Goal: Task Accomplishment & Management: Complete application form

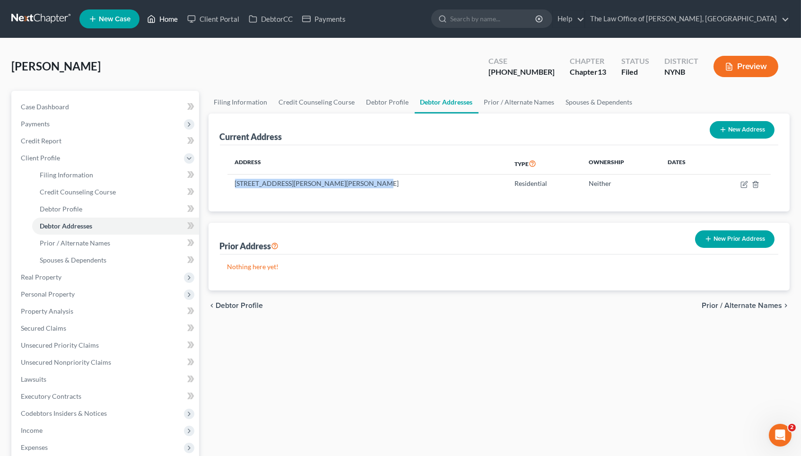
click at [164, 25] on link "Home" at bounding box center [162, 18] width 40 height 17
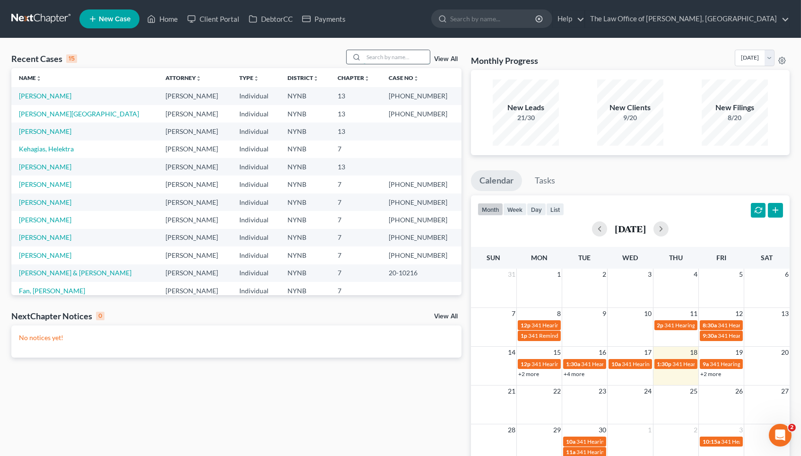
click at [382, 54] on input "search" at bounding box center [397, 57] width 66 height 14
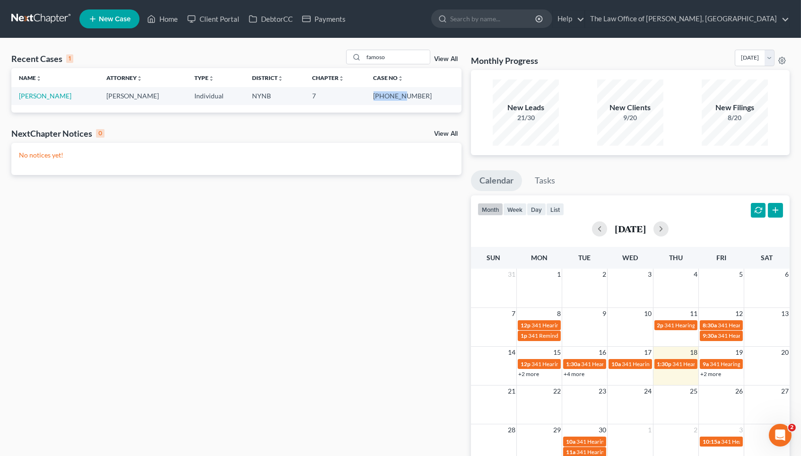
drag, startPoint x: 401, startPoint y: 95, endPoint x: 430, endPoint y: 98, distance: 29.0
click at [430, 98] on td "[PHONE_NUMBER]" at bounding box center [414, 95] width 96 height 17
copy td "25-10779"
click at [386, 59] on input "famoso" at bounding box center [397, 57] width 66 height 14
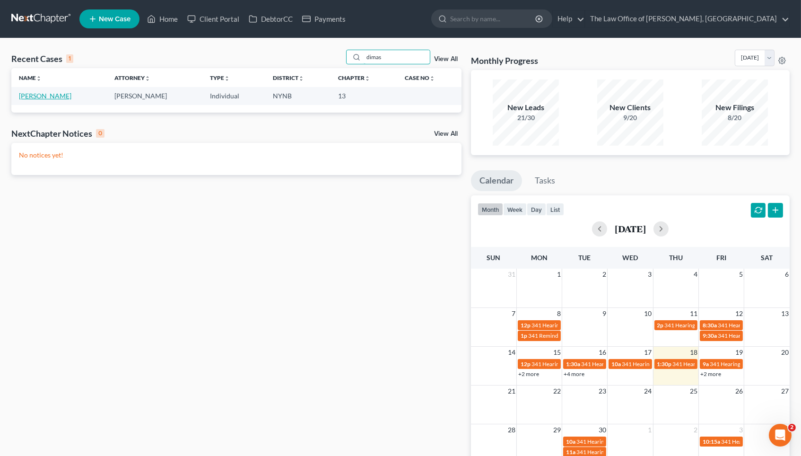
type input "dimas"
click at [60, 95] on link "[PERSON_NAME]" at bounding box center [45, 96] width 52 height 8
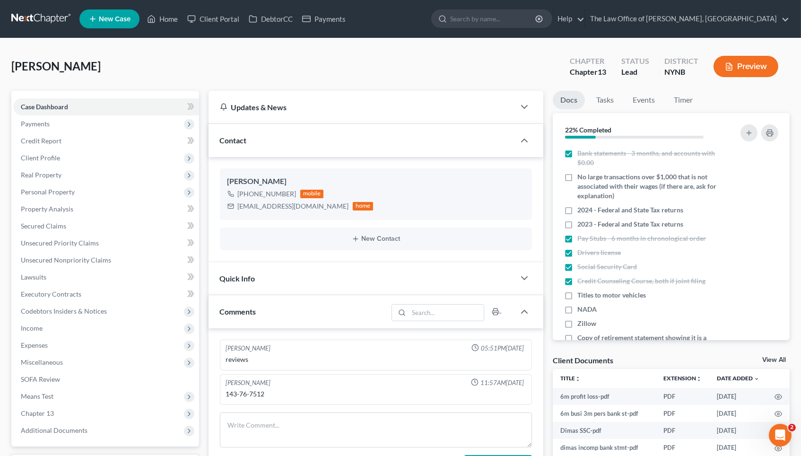
scroll to position [489, 0]
click at [78, 256] on span "Unsecured Nonpriority Claims" at bounding box center [66, 260] width 90 height 8
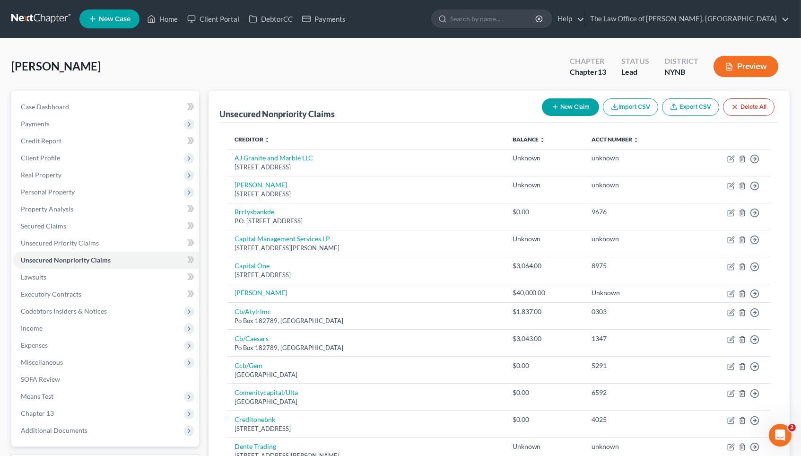
click at [557, 113] on button "New Claim" at bounding box center [570, 106] width 57 height 17
select select "0"
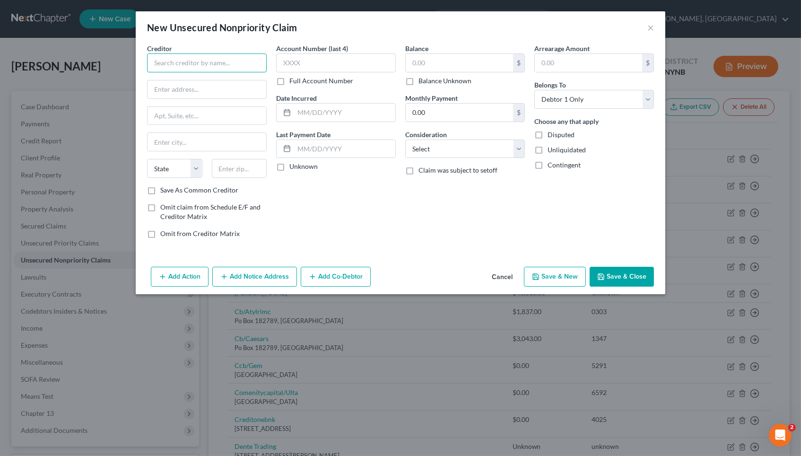
click at [226, 64] on input "text" at bounding box center [207, 62] width 120 height 19
paste input "[PERSON_NAME] $2600 [STREET_ADDRESS]"
drag, startPoint x: 261, startPoint y: 60, endPoint x: 171, endPoint y: 63, distance: 89.4
click at [171, 63] on input "[PERSON_NAME] $2600 [STREET_ADDRESS]" at bounding box center [207, 62] width 120 height 19
type input "[PERSON_NAME]"
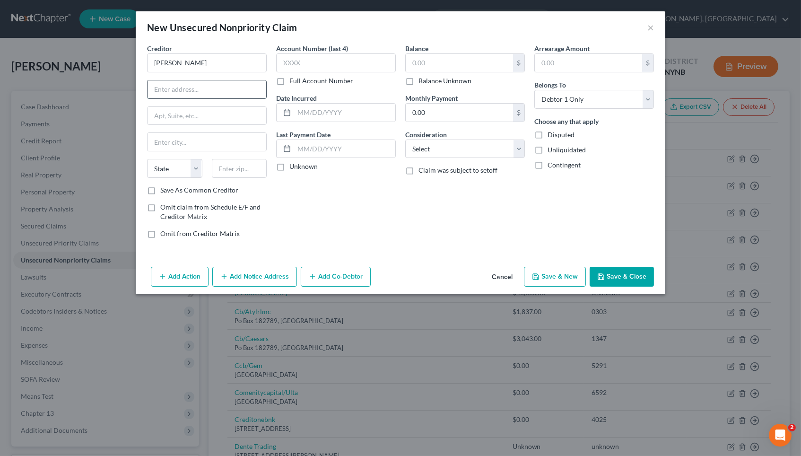
click at [196, 89] on input "text" at bounding box center [207, 89] width 119 height 18
paste input "N [GEOGRAPHIC_DATA]"
drag, startPoint x: 191, startPoint y: 87, endPoint x: 282, endPoint y: 86, distance: 91.3
click at [282, 86] on div "Creditor * [PERSON_NAME] N Mohawk StCohoes, [GEOGRAPHIC_DATA] [GEOGRAPHIC_DATA]…" at bounding box center [400, 145] width 516 height 202
type input "N Mohawk St"
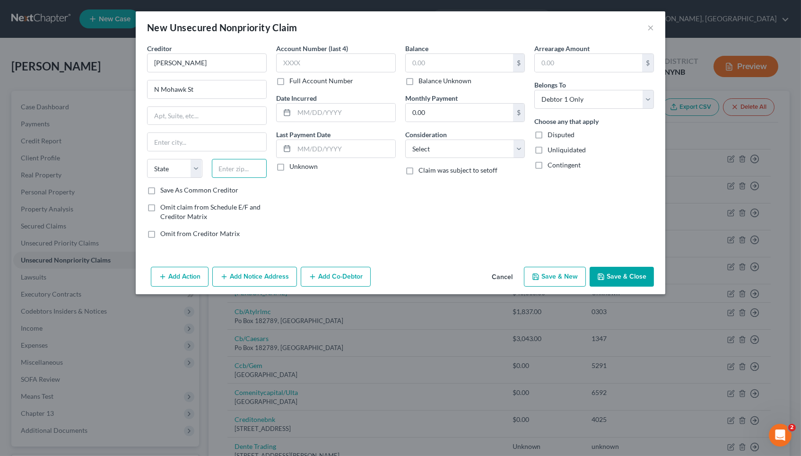
paste input "Cohoes, NY 12047"
drag, startPoint x: 227, startPoint y: 168, endPoint x: 168, endPoint y: 168, distance: 58.2
click at [168, 168] on div "State [US_STATE] AK AR AZ CA CO CT DE DC [GEOGRAPHIC_DATA] [GEOGRAPHIC_DATA] GU…" at bounding box center [206, 172] width 129 height 26
type input "12047"
type input "Cohoes"
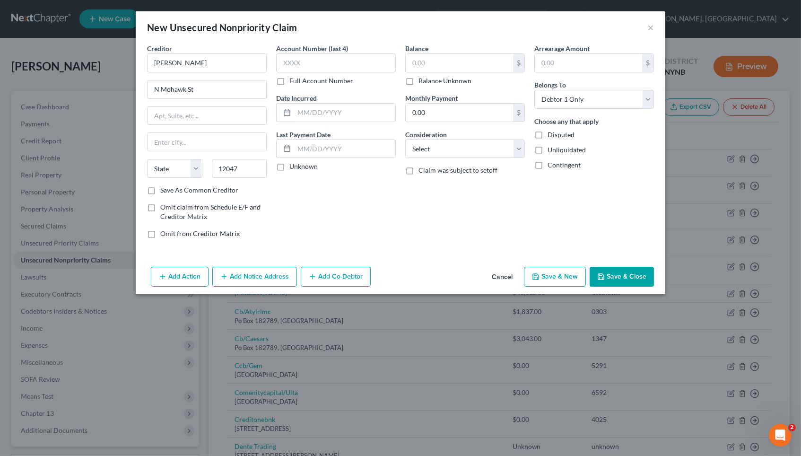
select select "35"
click at [329, 244] on div "Creditor * [PERSON_NAME] N Mohawk St Cohoes State [US_STATE] AK AR AZ CA CO [GE…" at bounding box center [401, 153] width 530 height 219
click at [299, 79] on label "Full Account Number" at bounding box center [321, 80] width 64 height 9
click at [299, 79] on input "Full Account Number" at bounding box center [296, 79] width 6 height 6
click at [308, 67] on input "text" at bounding box center [336, 62] width 120 height 19
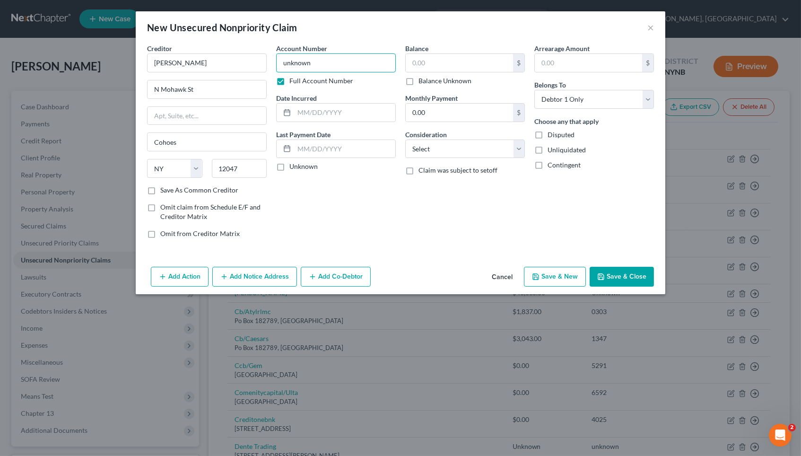
type input "unknown"
click at [435, 81] on label "Balance Unknown" at bounding box center [445, 80] width 53 height 9
click at [428, 81] on input "Balance Unknown" at bounding box center [425, 79] width 6 height 6
checkbox input "true"
type input "0.00"
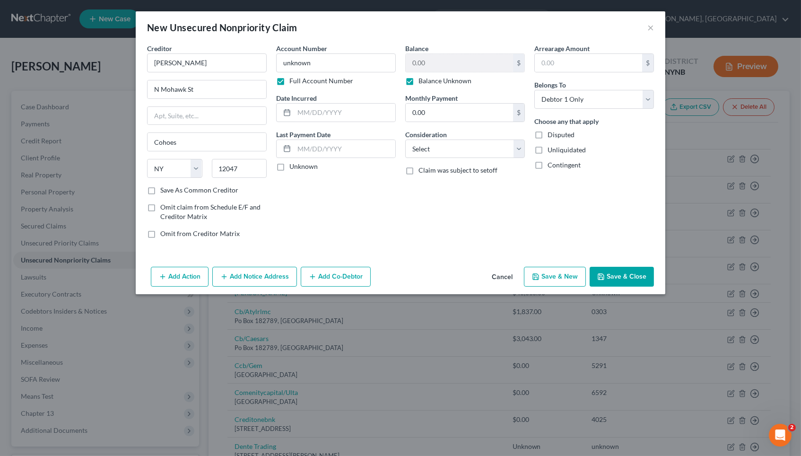
click at [623, 273] on button "Save & Close" at bounding box center [622, 277] width 64 height 20
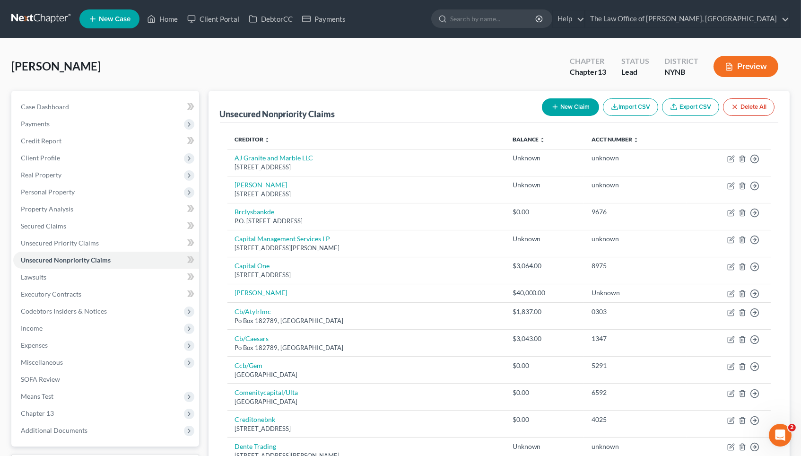
click at [584, 103] on button "New Claim" at bounding box center [570, 106] width 57 height 17
select select "0"
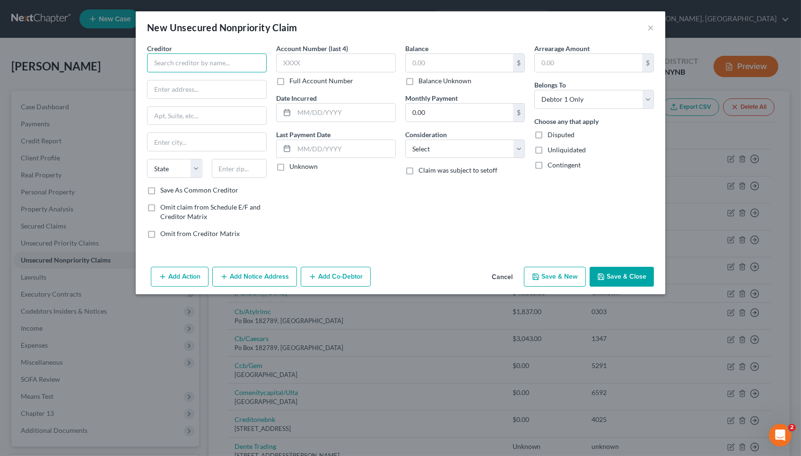
click at [227, 62] on input "text" at bounding box center [207, 62] width 120 height 19
paste input "[PERSON_NAME] [PERSON_NAME][GEOGRAPHIC_DATA][PERSON_NAME]"
drag, startPoint x: 155, startPoint y: 61, endPoint x: 266, endPoint y: 64, distance: 111.2
click at [266, 64] on input "[PERSON_NAME] [PERSON_NAME][GEOGRAPHIC_DATA][PERSON_NAME]" at bounding box center [207, 62] width 120 height 19
type input "[PERSON_NAME]"
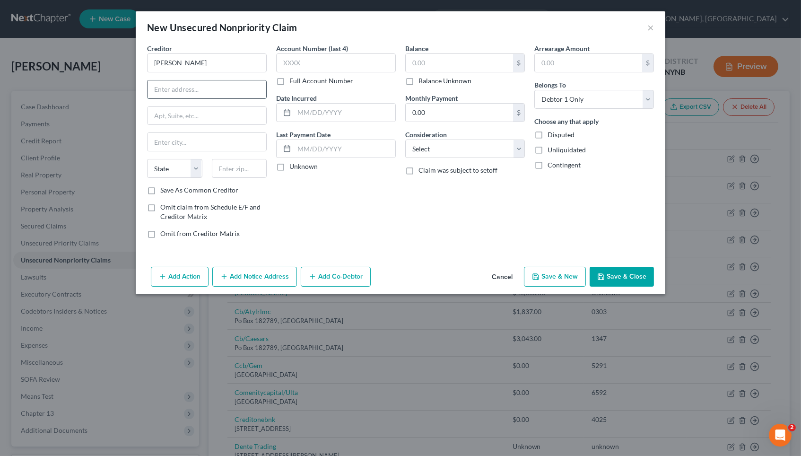
paste input "[PERSON_NAME][GEOGRAPHIC_DATA]"
click at [232, 90] on input "[PERSON_NAME][GEOGRAPHIC_DATA]" at bounding box center [207, 89] width 119 height 18
type input "[PERSON_NAME] Middjeburgh,[GEOGRAPHIC_DATA]"
paste input "12122"
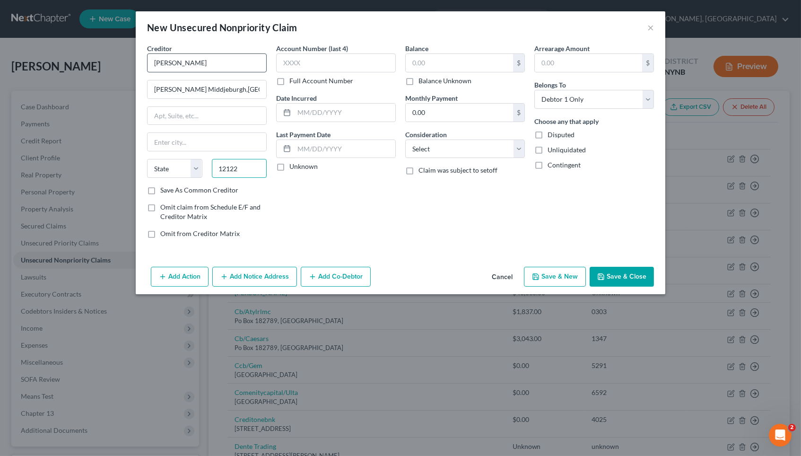
type input "12122"
type input "Middleburgh"
select select "35"
click at [210, 64] on input "[PERSON_NAME]" at bounding box center [207, 62] width 120 height 19
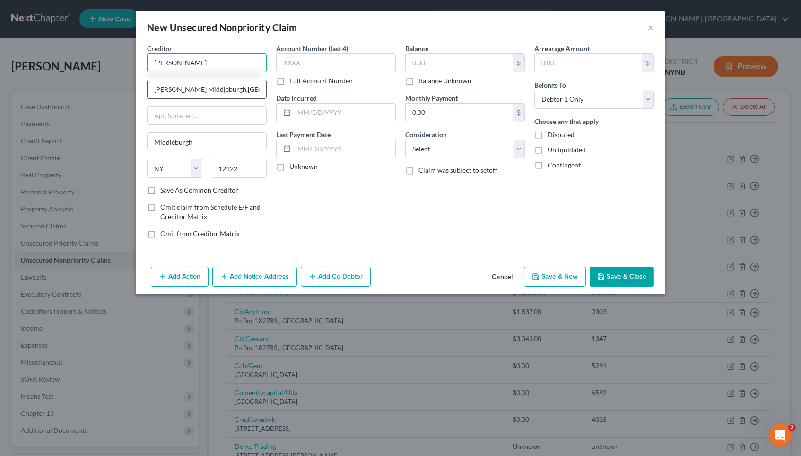
type input "[PERSON_NAME]"
click at [156, 86] on input "[PERSON_NAME] Middjeburgh,[GEOGRAPHIC_DATA]" at bounding box center [207, 89] width 119 height 18
paste input "[PERSON_NAME]"
drag, startPoint x: 215, startPoint y: 88, endPoint x: 300, endPoint y: 86, distance: 85.2
click at [300, 86] on div "Creditor * [PERSON_NAME] [PERSON_NAME] [PERSON_NAME] Middjeburgh,[GEOGRAPHIC_DA…" at bounding box center [400, 145] width 516 height 202
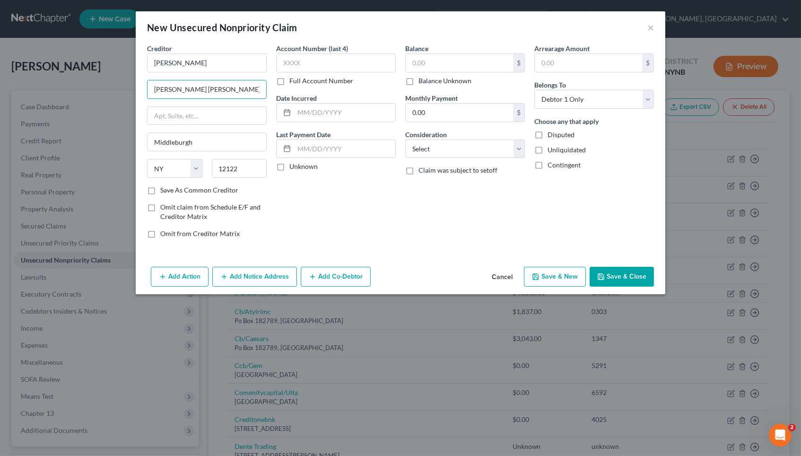
type input "[PERSON_NAME] [PERSON_NAME]"
click at [310, 212] on div "Account Number (last 4) Full Account Number Date Incurred Last Payment Date Unk…" at bounding box center [335, 145] width 129 height 202
click at [341, 76] on label "Full Account Number" at bounding box center [321, 80] width 64 height 9
click at [299, 76] on input "Full Account Number" at bounding box center [296, 79] width 6 height 6
click at [448, 80] on label "Balance Unknown" at bounding box center [445, 80] width 53 height 9
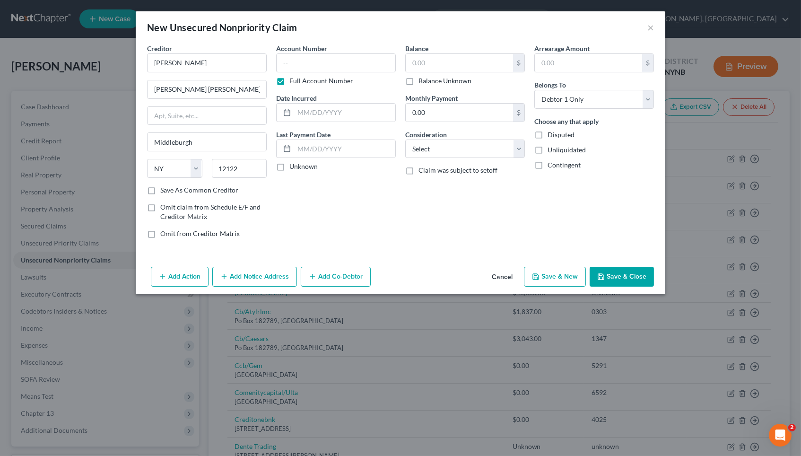
click at [428, 80] on input "Balance Unknown" at bounding box center [425, 79] width 6 height 6
checkbox input "true"
type input "0.00"
click at [349, 58] on input "text" at bounding box center [336, 62] width 120 height 19
type input "unknown"
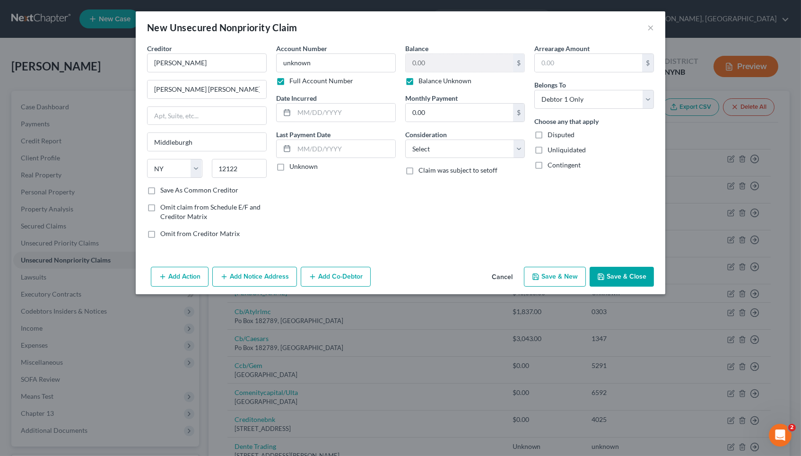
click at [423, 225] on div "Balance 0.00 $ Balance Unknown Balance Undetermined 0.00 $ Balance Unknown Mont…" at bounding box center [465, 145] width 129 height 202
click at [631, 267] on button "Save & Close" at bounding box center [622, 277] width 64 height 20
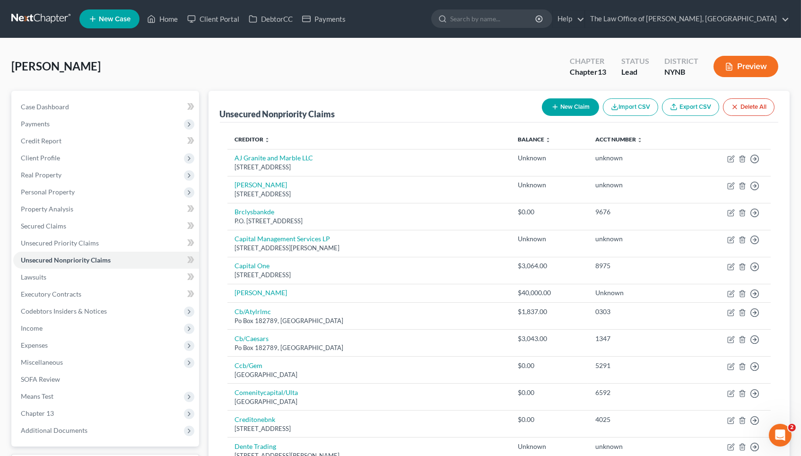
click at [566, 104] on button "New Claim" at bounding box center [570, 106] width 57 height 17
select select "0"
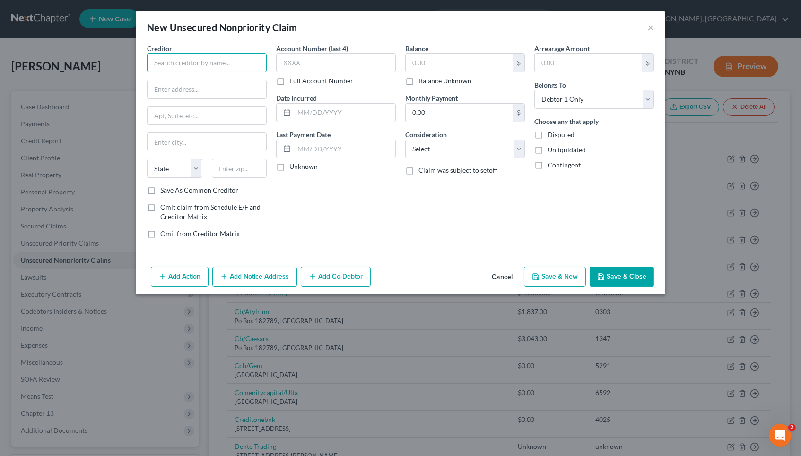
click at [253, 65] on input "text" at bounding box center [207, 62] width 120 height 19
paste input "[PERSON_NAME] $11,000 [STREET_ADDRESS]"
click at [253, 64] on input "[PERSON_NAME] $11,000 [STREET_ADDRESS]" at bounding box center [207, 62] width 120 height 19
type input "[PERSON_NAME] $11,000 [STREET_ADDRESS]"
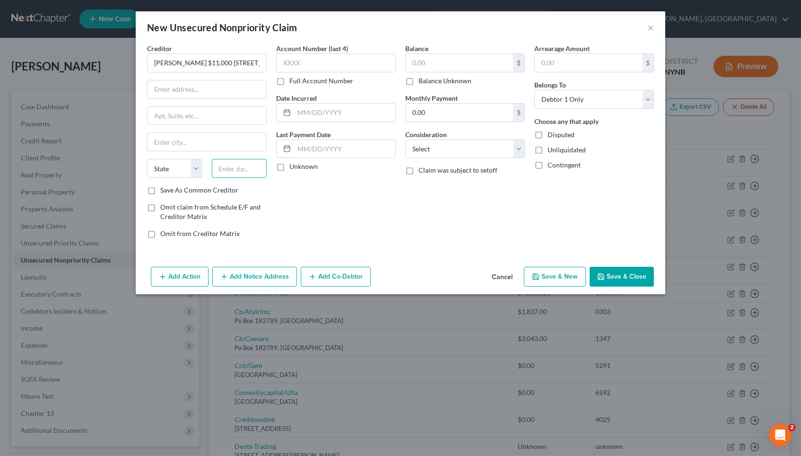
paste input "12009"
type input "12009"
type input "Altamont"
select select "35"
drag, startPoint x: 201, startPoint y: 61, endPoint x: 311, endPoint y: 60, distance: 110.2
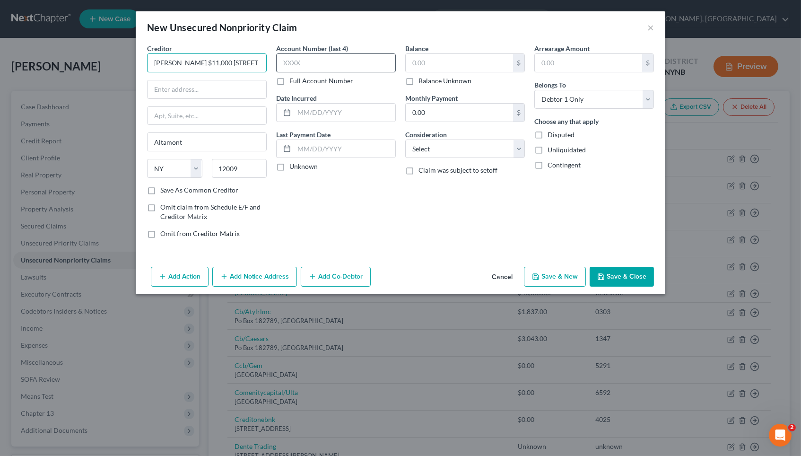
click at [311, 60] on div "Creditor * [PERSON_NAME] $11,000 [STREET_ADDRESS] [GEOGRAPHIC_DATA] [US_STATE][…" at bounding box center [400, 145] width 516 height 202
type input "[PERSON_NAME]"
paste input "$11,000 [STREET_ADDRESS]"
drag, startPoint x: 209, startPoint y: 89, endPoint x: 275, endPoint y: 88, distance: 66.7
click at [275, 88] on div "Creditor * [PERSON_NAME] $11,000 [STREET_ADDRESS] [GEOGRAPHIC_DATA] [US_STATE][…" at bounding box center [400, 145] width 516 height 202
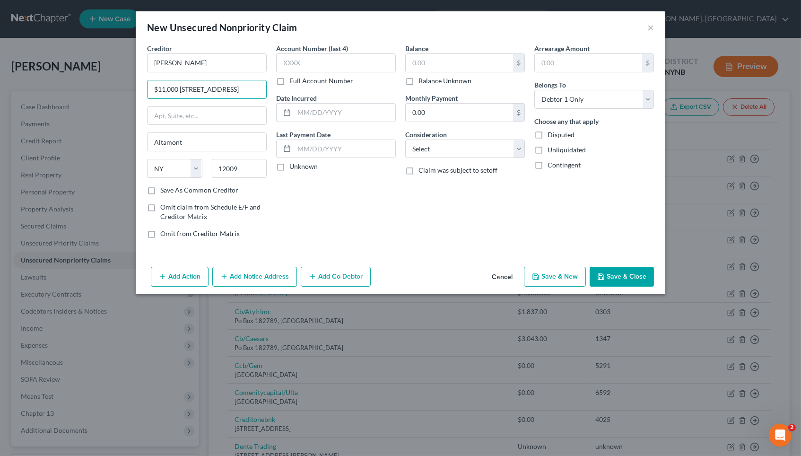
drag, startPoint x: 179, startPoint y: 88, endPoint x: 142, endPoint y: 87, distance: 36.9
click at [142, 87] on div "Creditor * [PERSON_NAME] $11,000 [STREET_ADDRESS] State [US_STATE][GEOGRAPHIC_D…" at bounding box center [206, 145] width 129 height 202
type input "[STREET_ADDRESS]"
click at [322, 213] on div "Account Number (last 4) Full Account Number Date Incurred Last Payment Date Unk…" at bounding box center [335, 145] width 129 height 202
click at [419, 77] on label "Balance Unknown" at bounding box center [445, 80] width 53 height 9
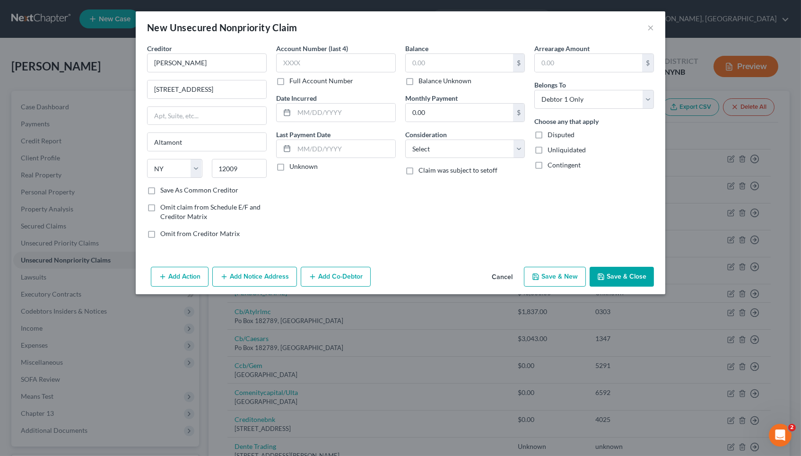
click at [422, 77] on input "Balance Unknown" at bounding box center [425, 79] width 6 height 6
checkbox input "true"
type input "0.00"
click at [344, 79] on label "Full Account Number" at bounding box center [321, 80] width 64 height 9
click at [299, 79] on input "Full Account Number" at bounding box center [296, 79] width 6 height 6
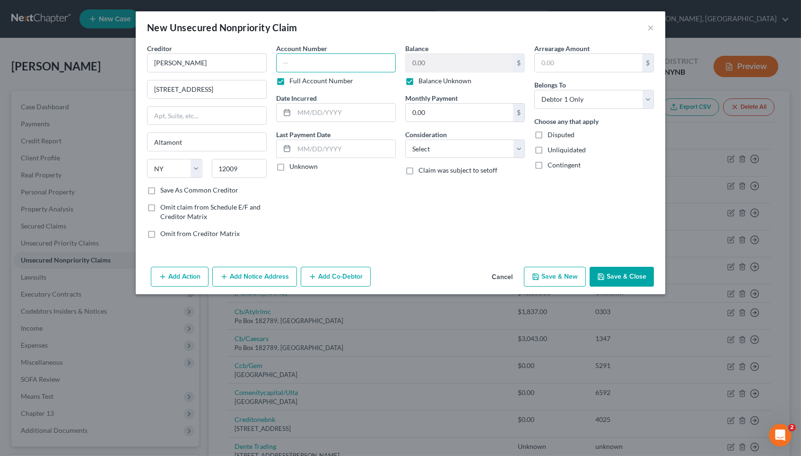
click at [350, 64] on input "text" at bounding box center [336, 62] width 120 height 19
type input "unknown"
click at [626, 277] on button "Save & Close" at bounding box center [622, 277] width 64 height 20
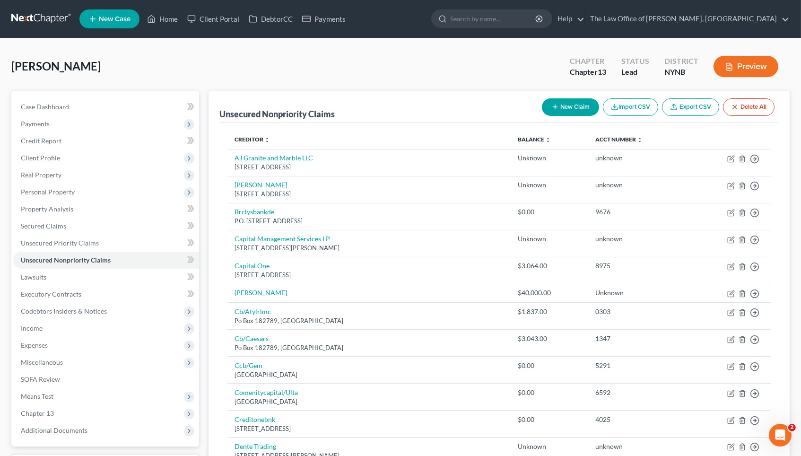
click at [570, 113] on button "New Claim" at bounding box center [570, 106] width 57 height 17
select select "0"
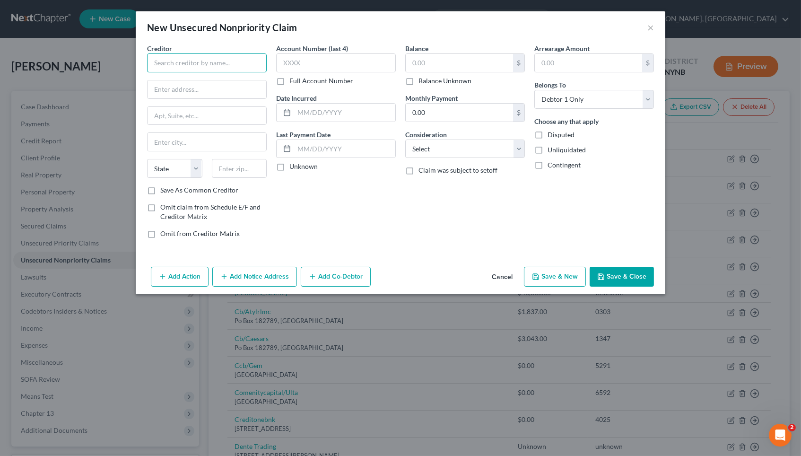
click at [233, 63] on input "text" at bounding box center [207, 62] width 120 height 19
paste input "[PERSON_NAME] and Assoc [STREET_ADDRESS][PERSON_NAME]"
click at [248, 62] on input "[PERSON_NAME] and Assoc [STREET_ADDRESS][PERSON_NAME]" at bounding box center [207, 62] width 120 height 19
type input "[PERSON_NAME] and Assoc [STREET_ADDRESS][PERSON_NAME]"
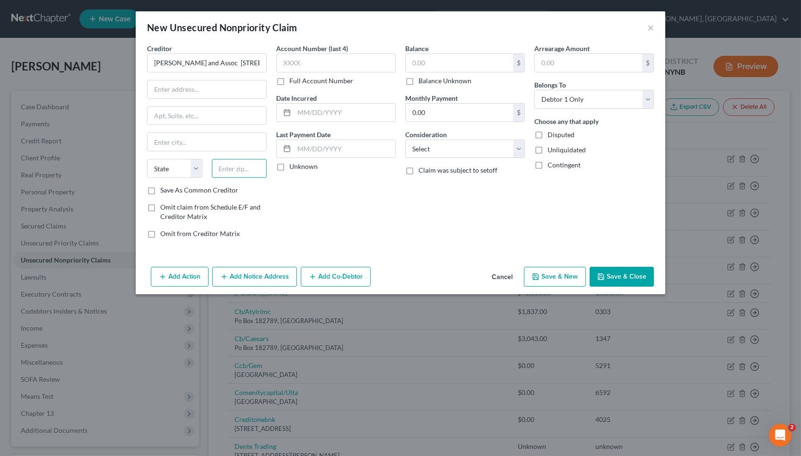
paste input "75080"
type input "75080"
type input "[PERSON_NAME]"
select select "45"
drag, startPoint x: 223, startPoint y: 61, endPoint x: 304, endPoint y: 68, distance: 81.1
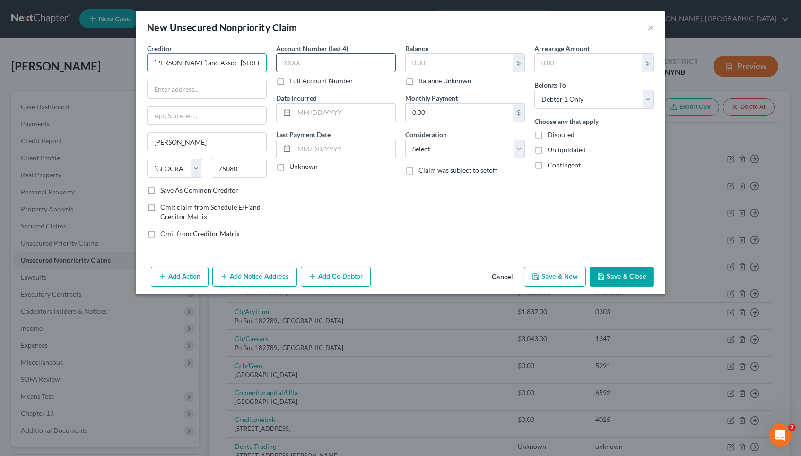
click at [304, 68] on div "Creditor * [PERSON_NAME] and Assoc 1702 Collin[GEOGRAPHIC_DATA] [PERSON_NAME][G…" at bounding box center [400, 145] width 516 height 202
type input "[PERSON_NAME] and Assoc"
paste input "[STREET_ADDRESS][PERSON_NAME]"
drag, startPoint x: 204, startPoint y: 87, endPoint x: 304, endPoint y: 91, distance: 99.9
click at [304, 92] on div "Creditor * [PERSON_NAME] and Assoc 1702 Collin[GEOGRAPHIC_DATA] [PERSON_NAME][G…" at bounding box center [400, 145] width 516 height 202
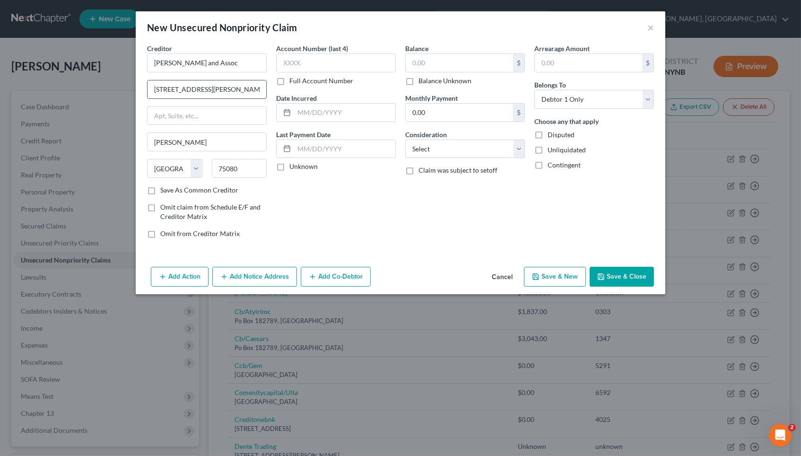
drag, startPoint x: 209, startPoint y: 87, endPoint x: 238, endPoint y: 87, distance: 29.3
click at [238, 87] on input "[STREET_ADDRESS][PERSON_NAME]" at bounding box center [207, 89] width 119 height 18
type input "[STREET_ADDRESS][PERSON_NAME]"
paste input "Suite 100"
type input "Suite 100"
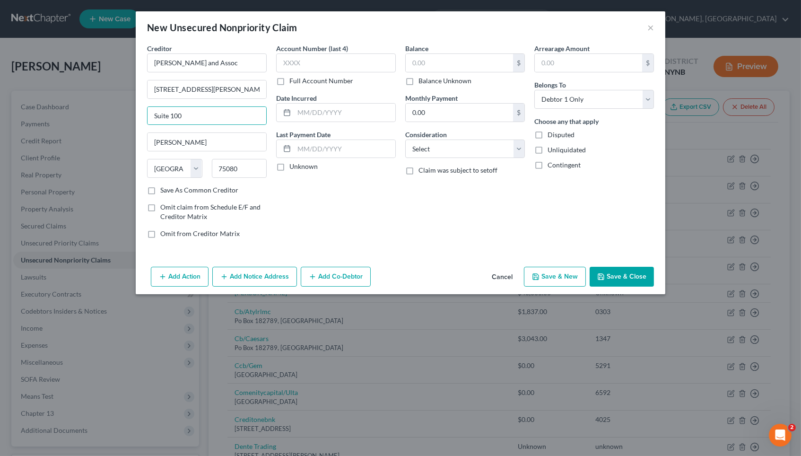
click at [332, 79] on label "Full Account Number" at bounding box center [321, 80] width 64 height 9
click at [299, 79] on input "Full Account Number" at bounding box center [296, 79] width 6 height 6
click at [444, 80] on label "Balance Unknown" at bounding box center [445, 80] width 53 height 9
click at [428, 80] on input "Balance Unknown" at bounding box center [425, 79] width 6 height 6
checkbox input "true"
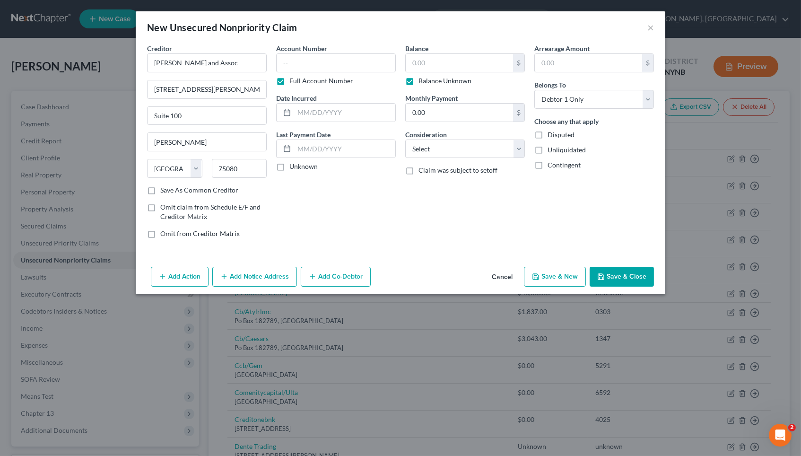
type input "0.00"
click at [342, 54] on input "text" at bounding box center [336, 62] width 120 height 19
type input "unknown"
click at [358, 217] on div "Account Number unknown Full Account Number Date Incurred Last Payment Date Unkn…" at bounding box center [335, 145] width 129 height 202
click at [629, 272] on button "Save & Close" at bounding box center [622, 277] width 64 height 20
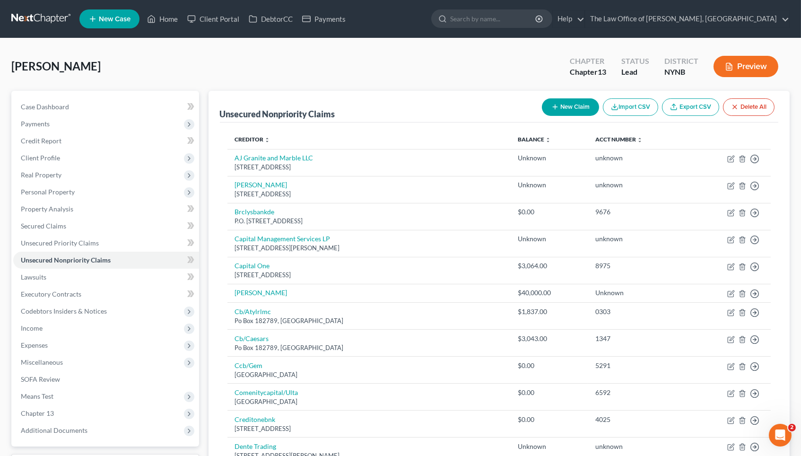
click at [570, 105] on button "New Claim" at bounding box center [570, 106] width 57 height 17
select select "0"
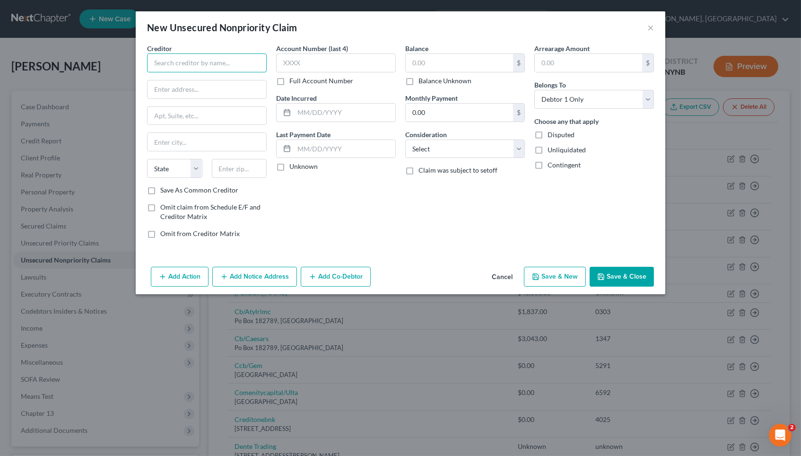
click at [211, 61] on input "text" at bounding box center [207, 62] width 120 height 19
paste input "Blue planet marble [STREET_ADDRESS]"
click at [251, 62] on input "Blue planet marble [STREET_ADDRESS]" at bounding box center [207, 62] width 120 height 19
drag, startPoint x: 198, startPoint y: 61, endPoint x: 270, endPoint y: 65, distance: 72.0
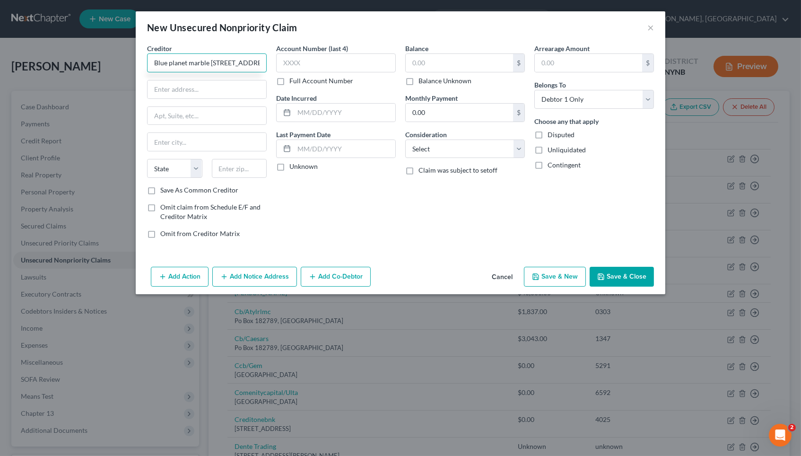
click at [270, 65] on div "Creditor * Blue planet marble [STREET_ADDRESS] State [US_STATE][GEOGRAPHIC_DATA…" at bounding box center [206, 145] width 129 height 202
type input "Blue planet marble [STREET_ADDRESS]"
paste input "08057"
type input "08057"
type input "[GEOGRAPHIC_DATA]"
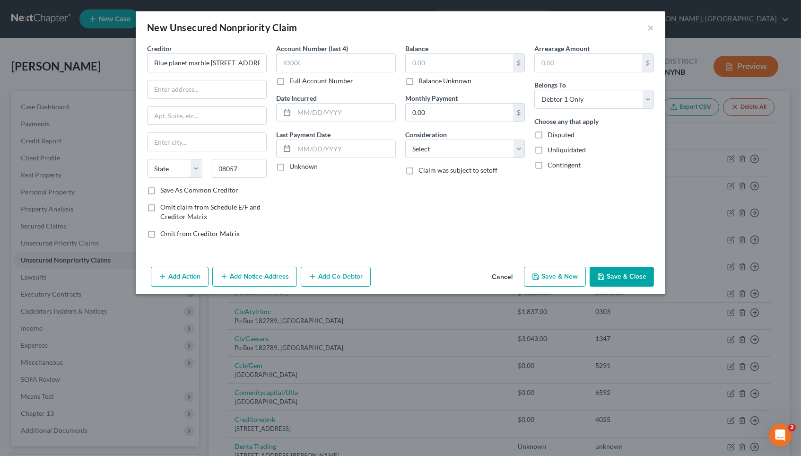
select select "33"
click at [301, 201] on div "Account Number (last 4) Full Account Number Date Incurred Last Payment Date Unk…" at bounding box center [335, 145] width 129 height 202
click at [217, 59] on input "Blue planet marble [STREET_ADDRESS]" at bounding box center [207, 62] width 120 height 19
drag, startPoint x: 209, startPoint y: 62, endPoint x: 300, endPoint y: 64, distance: 90.8
click at [300, 64] on div "Creditor * Blue planet marble 876 [GEOGRAPHIC_DATA] [GEOGRAPHIC_DATA] [US_STATE…" at bounding box center [400, 145] width 516 height 202
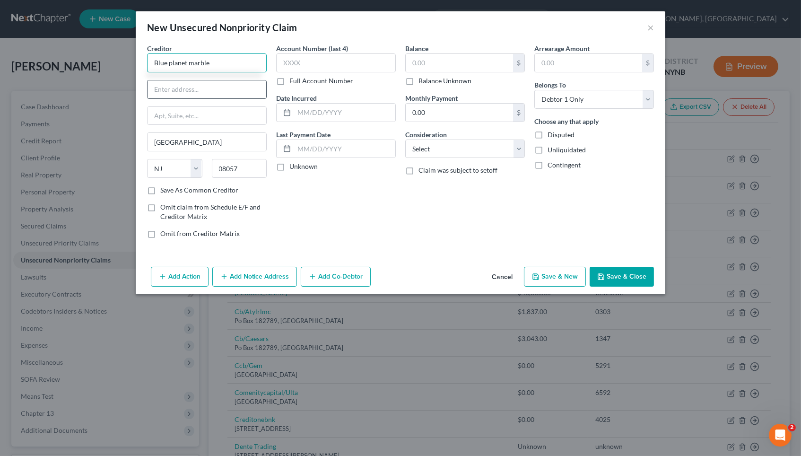
type input "Blue planet marble"
paste input "876 [GEOGRAPHIC_DATA]"
type input "876 [GEOGRAPHIC_DATA]"
click at [635, 279] on button "Save & Close" at bounding box center [622, 277] width 64 height 20
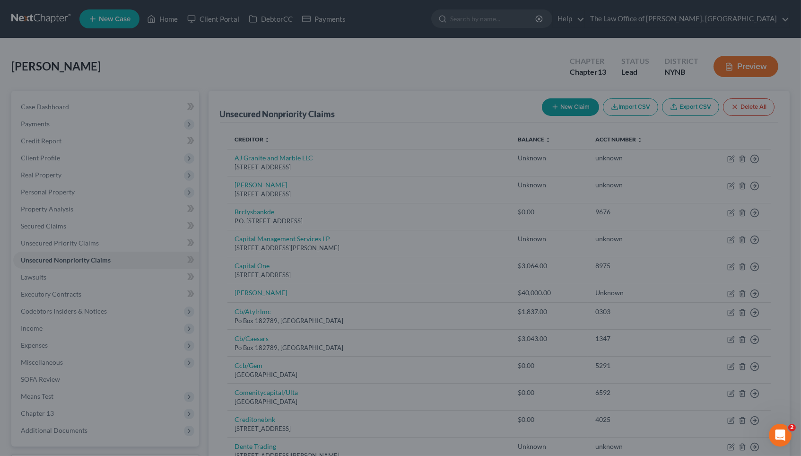
type input "0.00"
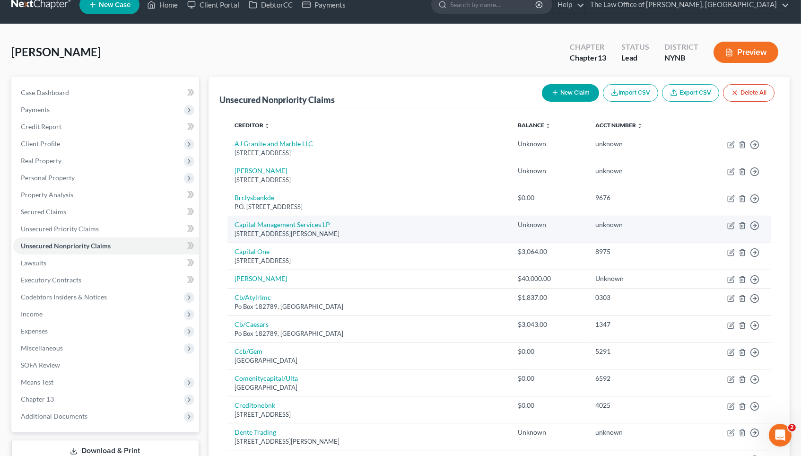
scroll to position [15, 0]
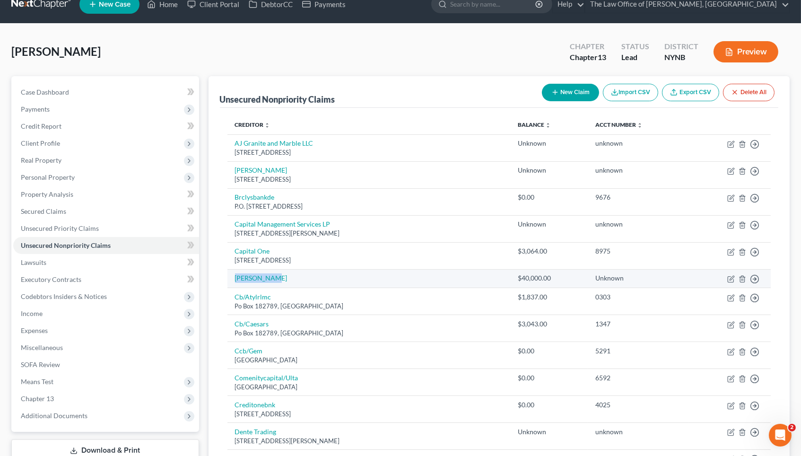
drag, startPoint x: 274, startPoint y: 272, endPoint x: 227, endPoint y: 272, distance: 47.3
click at [227, 272] on td "[PERSON_NAME]" at bounding box center [368, 278] width 283 height 19
copy link "[PERSON_NAME]"
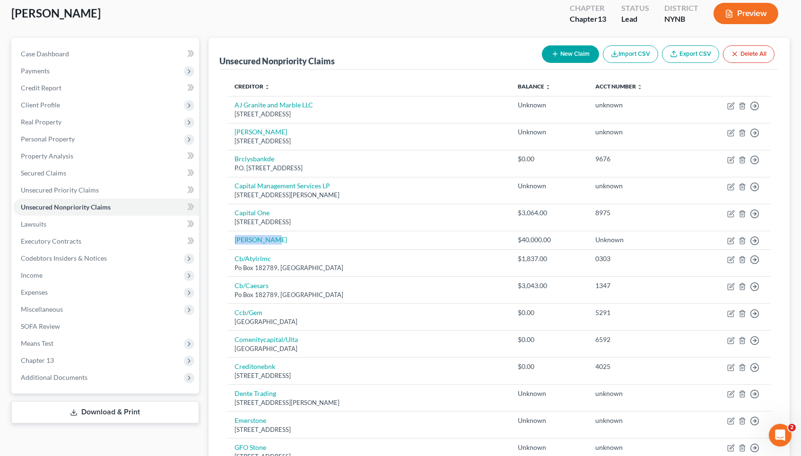
scroll to position [52, 0]
click at [437, 27] on div "[PERSON_NAME] Upgraded Chapter Chapter 13 Status Lead District NYNB Preview" at bounding box center [400, 18] width 778 height 41
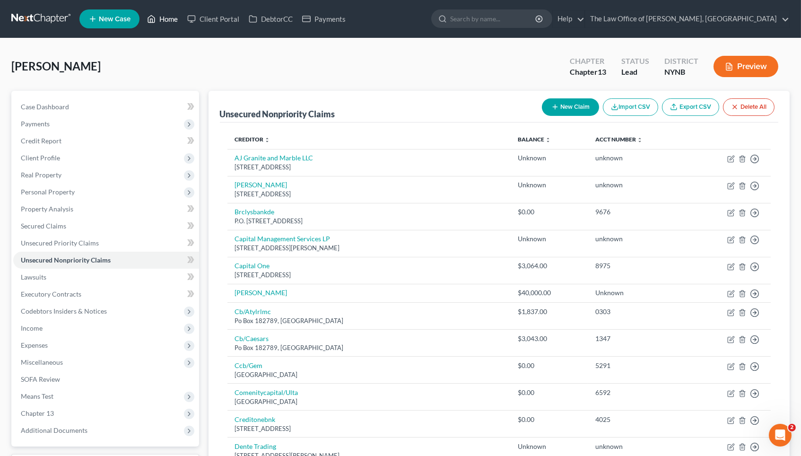
scroll to position [0, 0]
click at [160, 18] on link "Home" at bounding box center [162, 18] width 40 height 17
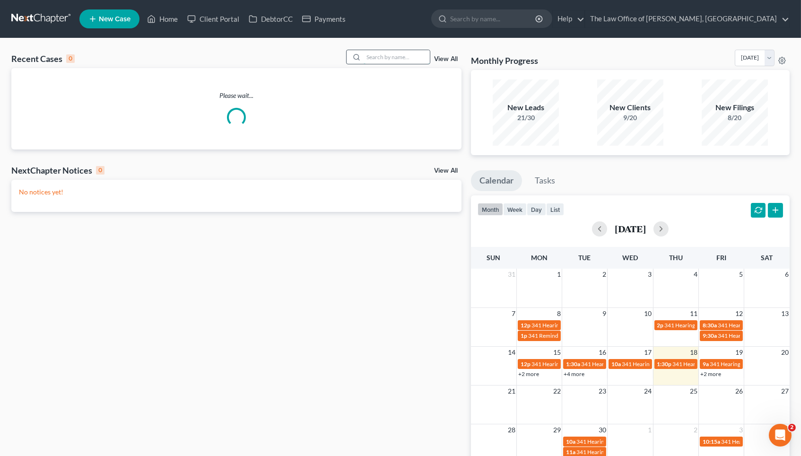
click at [409, 59] on input "search" at bounding box center [397, 57] width 66 height 14
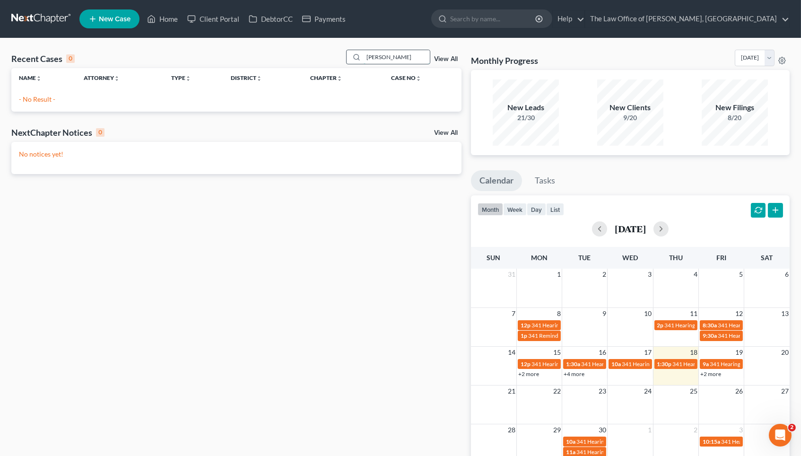
click at [383, 60] on input "[PERSON_NAME]" at bounding box center [397, 57] width 66 height 14
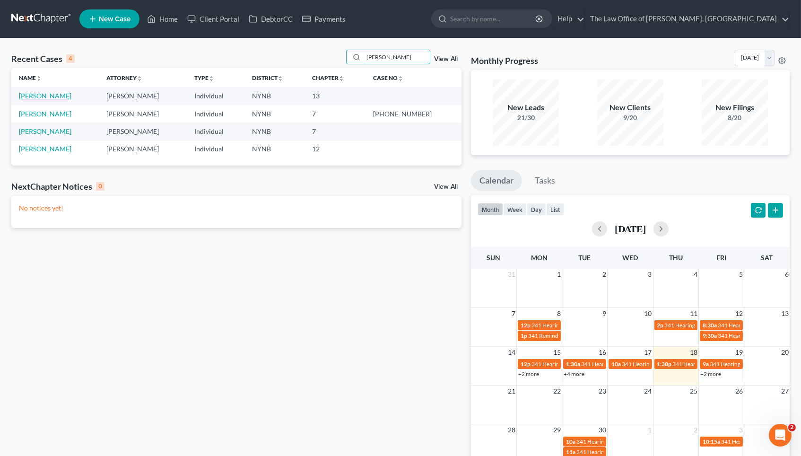
type input "[PERSON_NAME]"
click at [40, 92] on link "[PERSON_NAME]" at bounding box center [45, 96] width 52 height 8
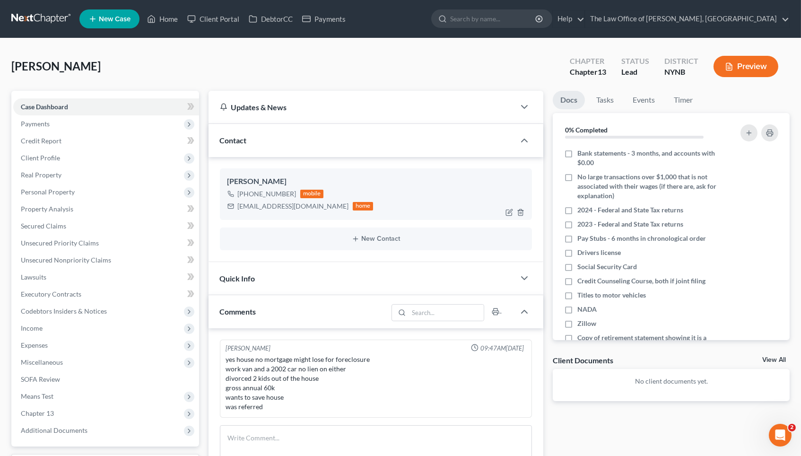
click at [260, 185] on div "[PERSON_NAME]" at bounding box center [375, 181] width 297 height 11
click at [260, 190] on div "[PHONE_NUMBER]" at bounding box center [267, 193] width 59 height 9
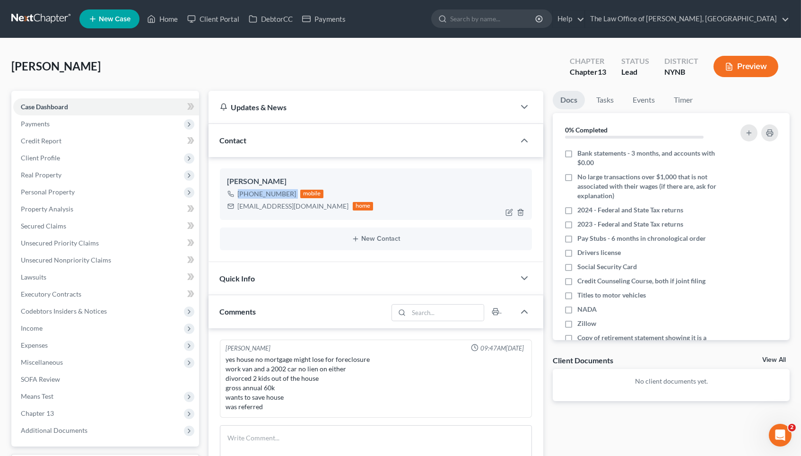
copy div "[PHONE_NUMBER]"
click at [165, 22] on link "Home" at bounding box center [162, 18] width 40 height 17
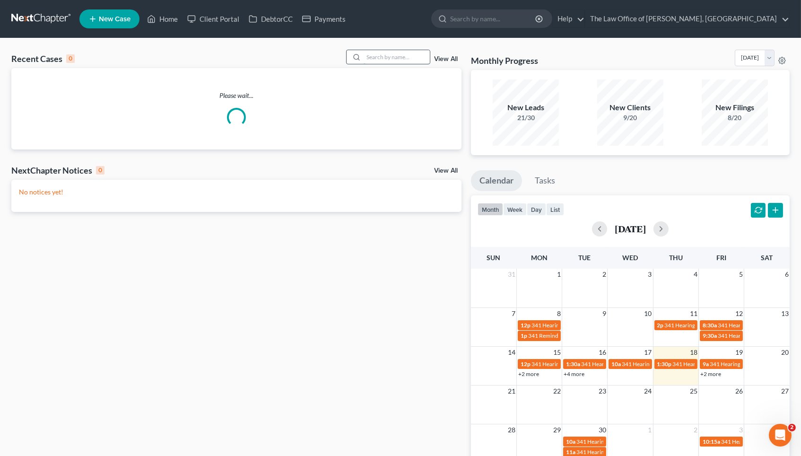
click at [404, 55] on input "search" at bounding box center [397, 57] width 66 height 14
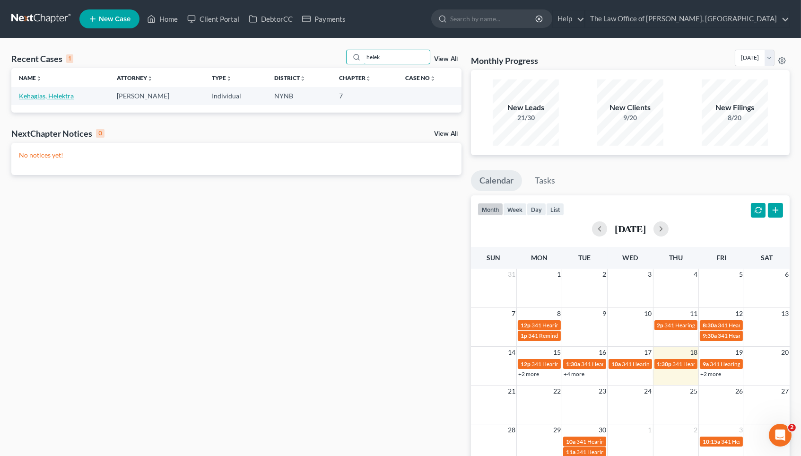
type input "helek"
click at [42, 94] on link "Kehagias, Helektra" at bounding box center [46, 96] width 55 height 8
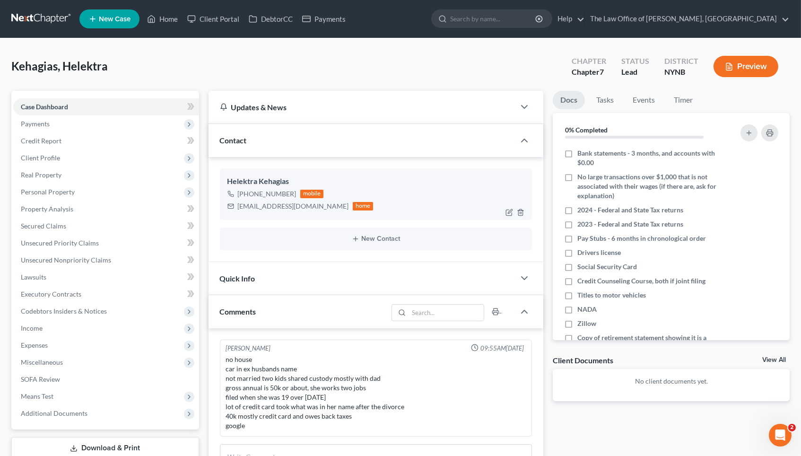
click at [292, 204] on div "[EMAIL_ADDRESS][DOMAIN_NAME]" at bounding box center [293, 205] width 111 height 9
copy div "[EMAIL_ADDRESS][DOMAIN_NAME]"
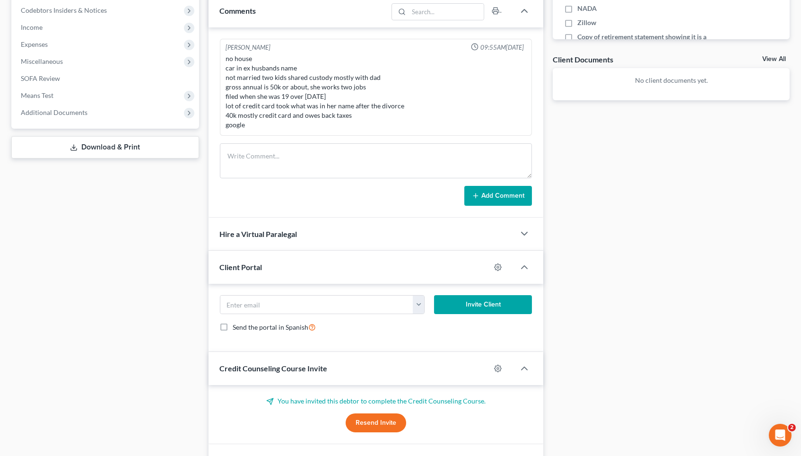
scroll to position [321, 0]
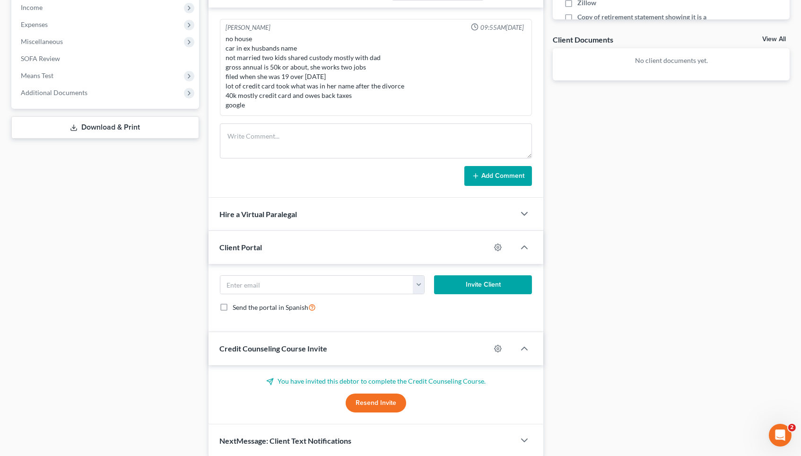
click at [314, 206] on div "Hire a Virtual Paralegal" at bounding box center [362, 214] width 307 height 33
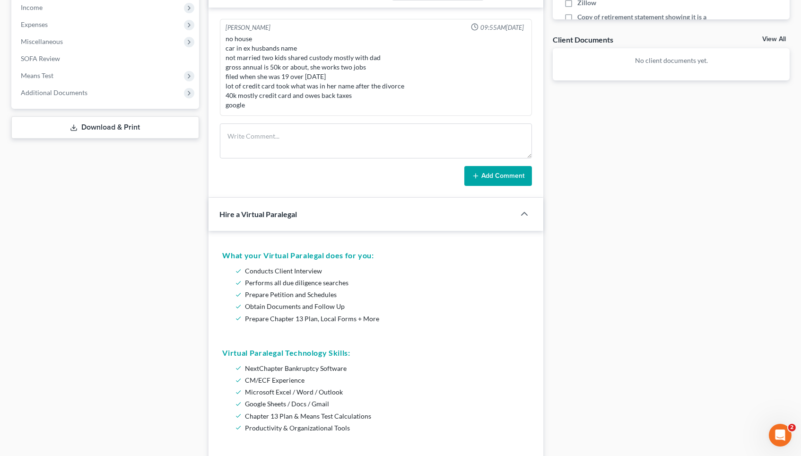
click at [314, 206] on div "Hire a Virtual Paralegal" at bounding box center [356, 214] width 294 height 33
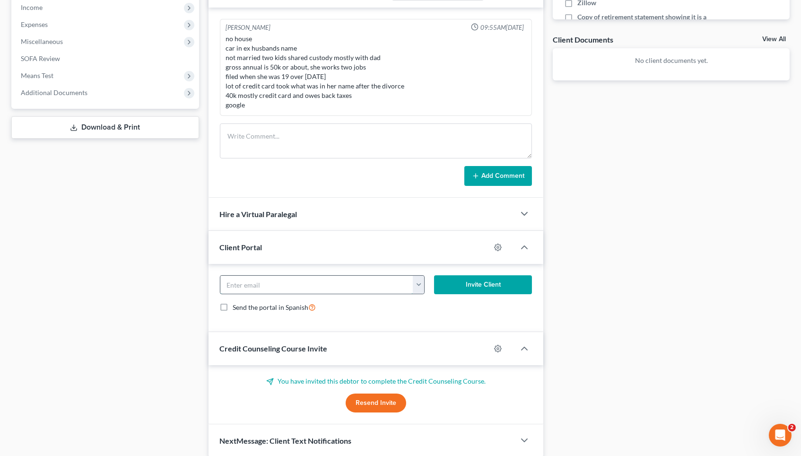
click at [331, 277] on input "email" at bounding box center [316, 285] width 193 height 18
paste input "[EMAIL_ADDRESS][DOMAIN_NAME]"
type input "[EMAIL_ADDRESS][DOMAIN_NAME]"
click at [489, 279] on button "Invite Client" at bounding box center [483, 284] width 98 height 19
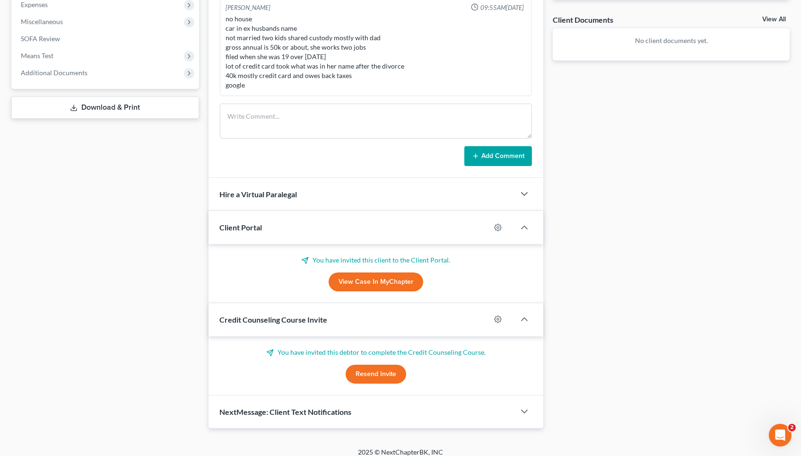
scroll to position [340, 0]
click at [379, 367] on button "Resend Invite" at bounding box center [376, 375] width 61 height 19
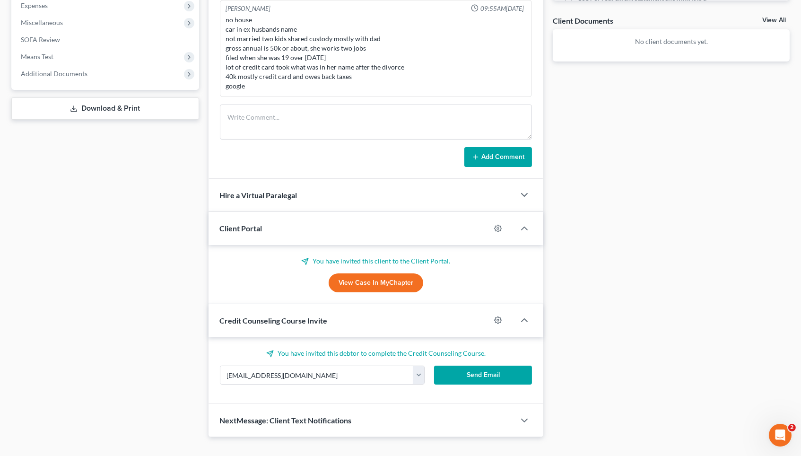
click at [487, 366] on button "Send Email" at bounding box center [483, 375] width 98 height 19
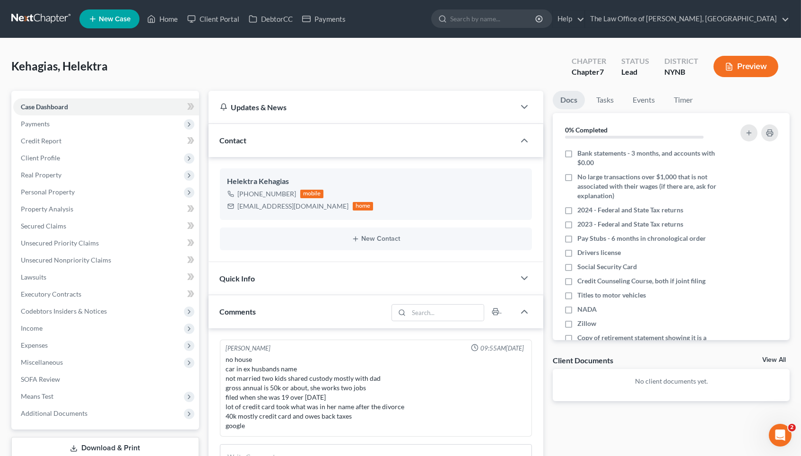
scroll to position [0, 0]
click at [171, 22] on link "Home" at bounding box center [162, 18] width 40 height 17
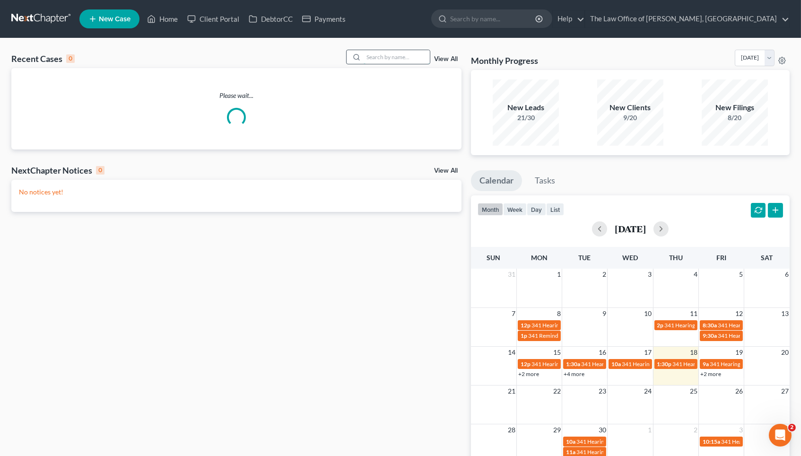
click at [383, 58] on input "search" at bounding box center [397, 57] width 66 height 14
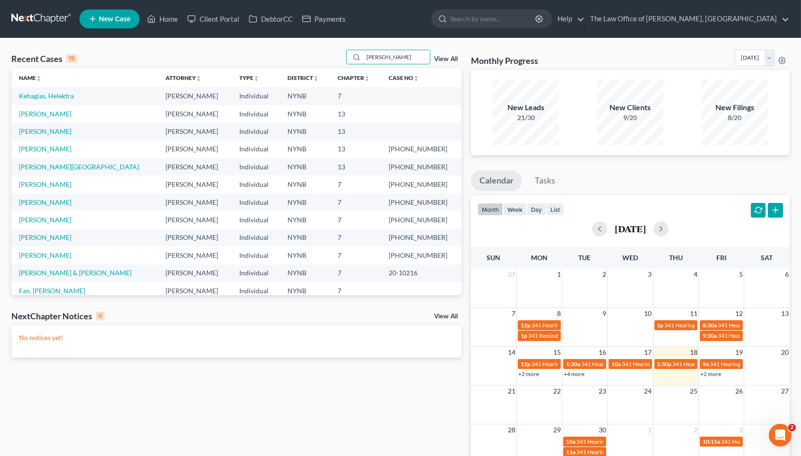
type input "[PERSON_NAME]"
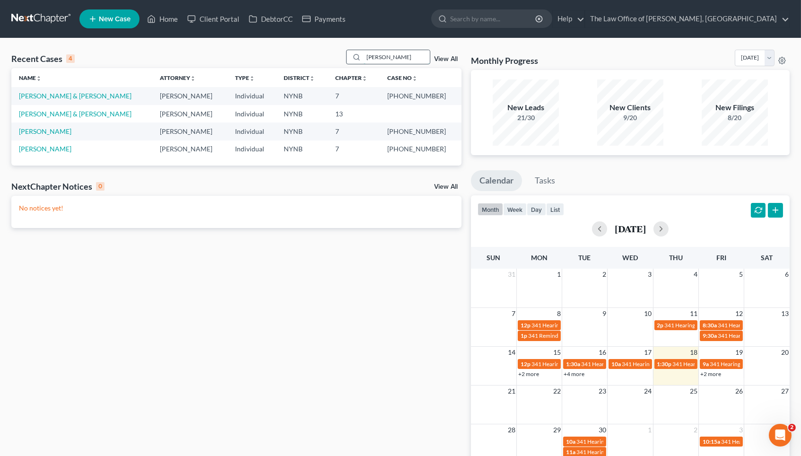
click at [387, 58] on input "[PERSON_NAME]" at bounding box center [397, 57] width 66 height 14
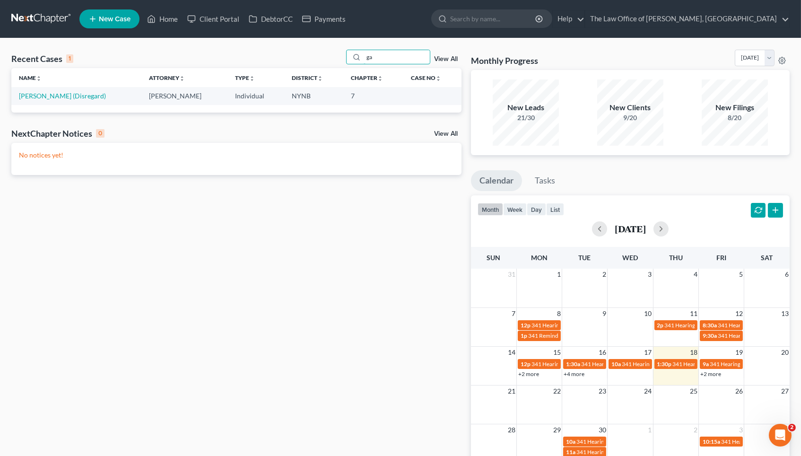
type input "g"
